Goal: Task Accomplishment & Management: Manage account settings

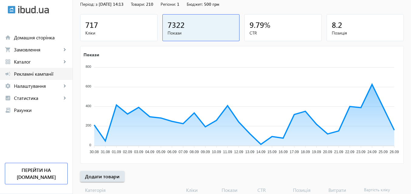
click at [43, 74] on span "Рекламні кампанії" at bounding box center [41, 74] width 54 height 6
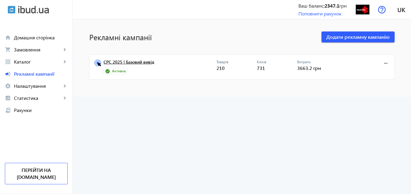
click at [147, 61] on link "CPC 2025 | Базовий вивід" at bounding box center [159, 64] width 113 height 8
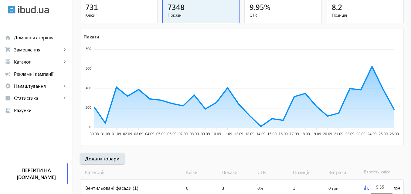
scroll to position [91, 0]
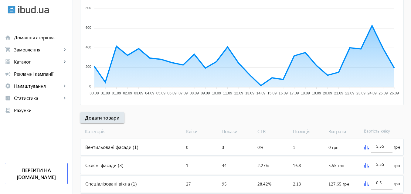
scroll to position [121, 0]
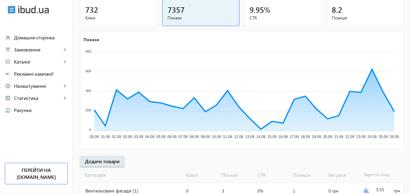
scroll to position [121, 0]
